Goal: Task Accomplishment & Management: Complete application form

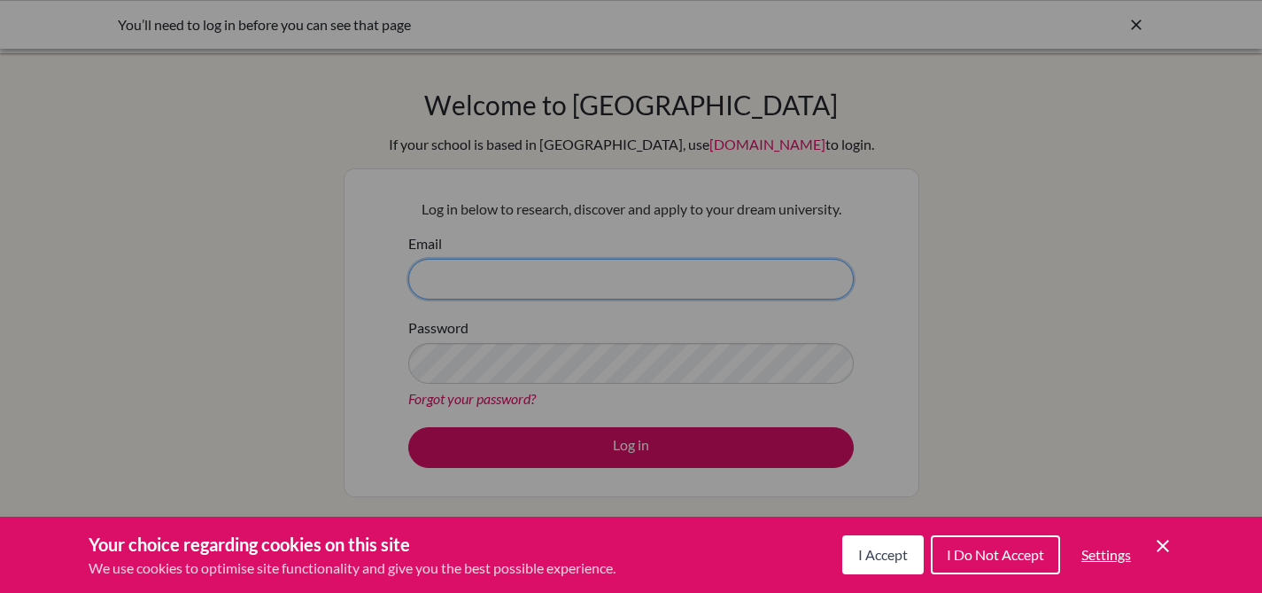
type input "[EMAIL_ADDRESS][DOMAIN_NAME]"
click at [646, 441] on div "Cookie Preferences" at bounding box center [631, 296] width 1262 height 593
click at [868, 555] on span "I Accept" at bounding box center [883, 554] width 50 height 17
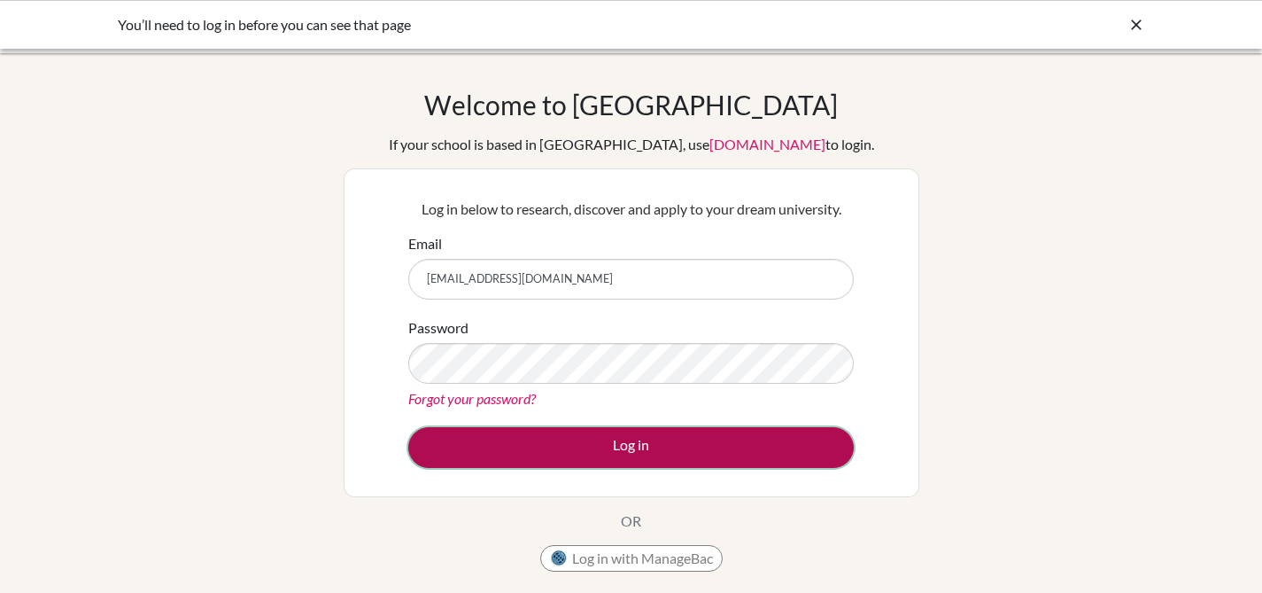
click at [639, 447] on button "Log in" at bounding box center [631, 447] width 446 height 41
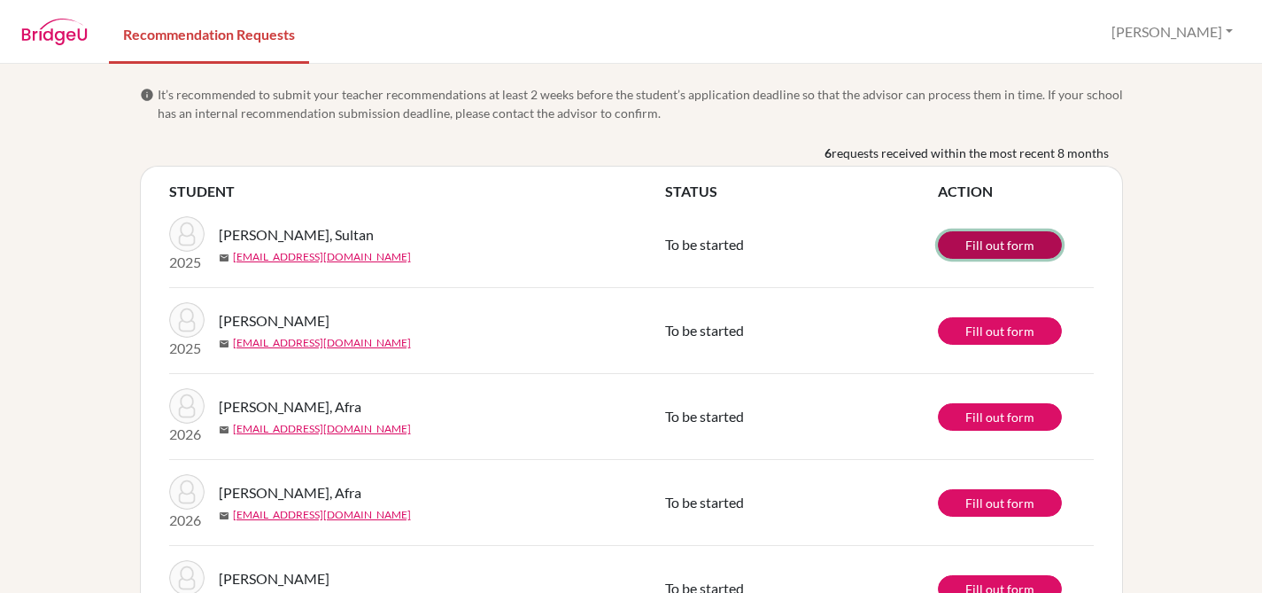
click at [970, 246] on link "Fill out form" at bounding box center [1000, 244] width 124 height 27
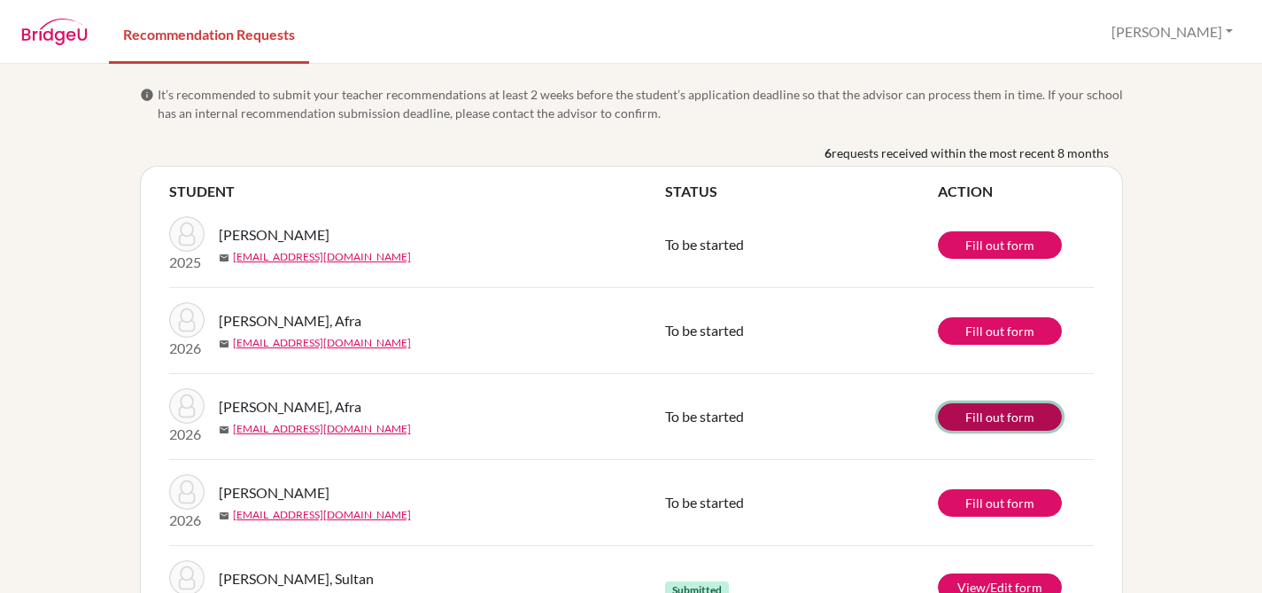
click at [1019, 408] on link "Fill out form" at bounding box center [1000, 416] width 124 height 27
